Goal: Check status: Check status

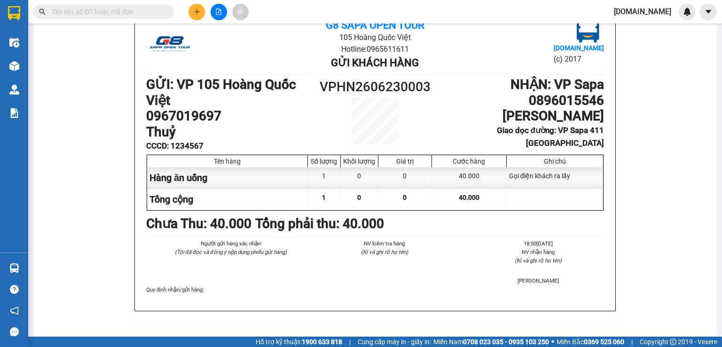
scroll to position [414, 0]
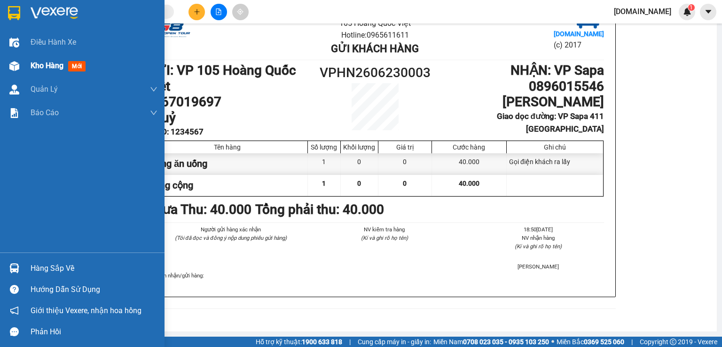
click at [17, 68] on img at bounding box center [14, 66] width 10 height 10
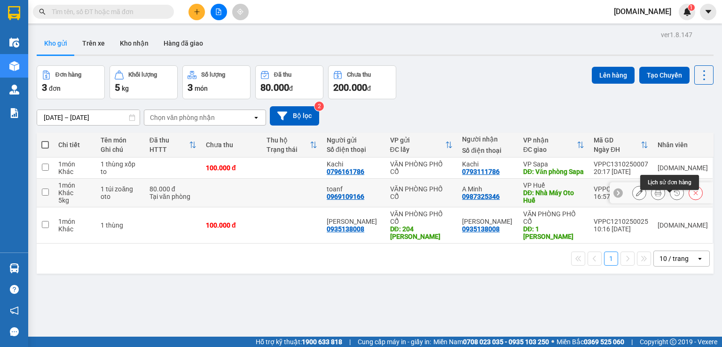
click at [674, 196] on icon at bounding box center [677, 192] width 7 height 7
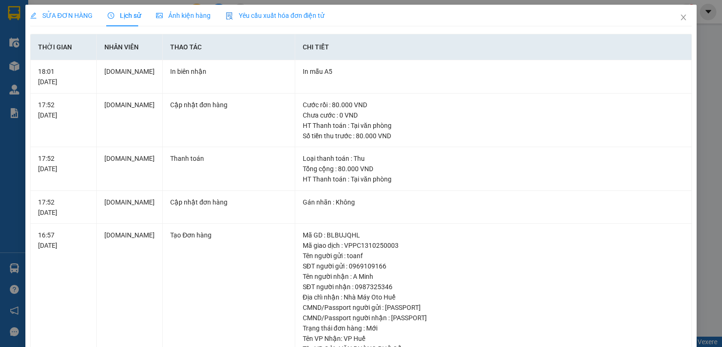
click at [182, 23] on div "Ảnh kiện hàng" at bounding box center [183, 16] width 55 height 22
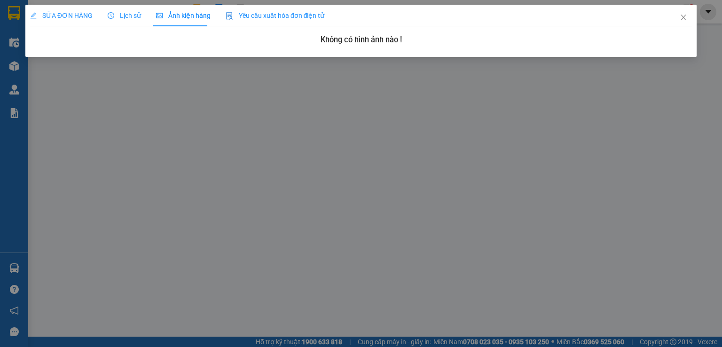
click at [127, 18] on span "Lịch sử" at bounding box center [124, 16] width 33 height 8
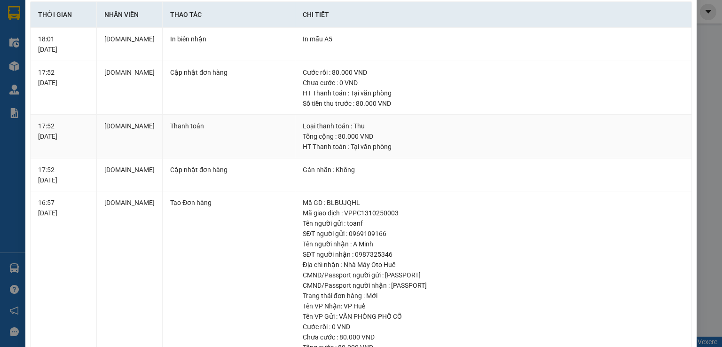
scroll to position [47, 0]
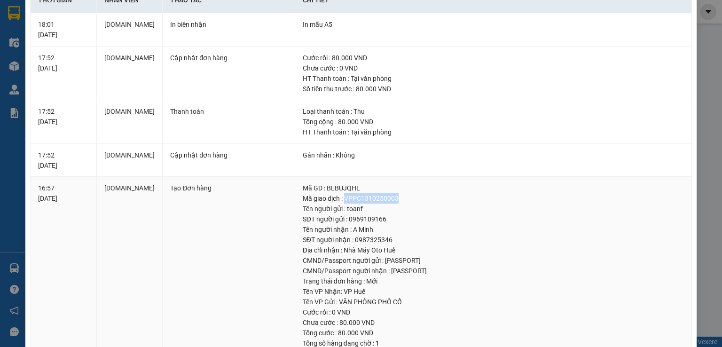
drag, startPoint x: 342, startPoint y: 197, endPoint x: 397, endPoint y: 196, distance: 54.5
click at [397, 196] on div "Mã giao dịch : VPPC1310250003" at bounding box center [494, 198] width 382 height 10
copy div "VPPC1310250003"
